Goal: Transaction & Acquisition: Book appointment/travel/reservation

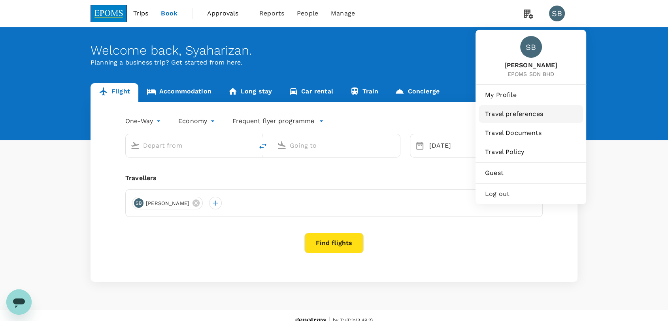
type input "Kuala Lumpur Intl ([GEOGRAPHIC_DATA])"
type input "Kuching Intl (KCH)"
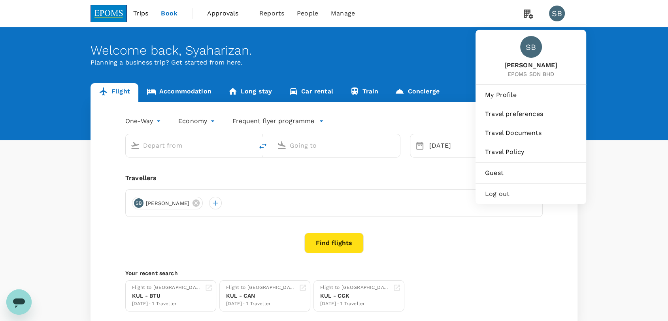
type input "Kuala Lumpur Intl ([GEOGRAPHIC_DATA])"
type input "Kuching Intl (KCH)"
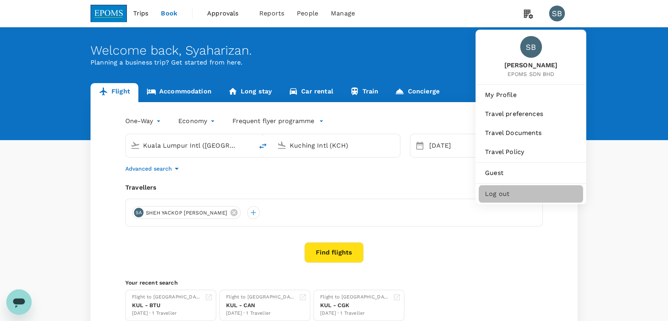
click at [510, 189] on span "Log out" at bounding box center [531, 193] width 92 height 9
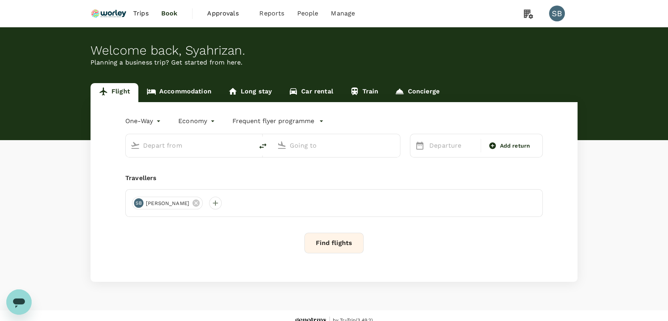
type input "Kuala Lumpur Intl ([GEOGRAPHIC_DATA])"
type input "Tawau (TWU)"
